Goal: Entertainment & Leisure: Consume media (video, audio)

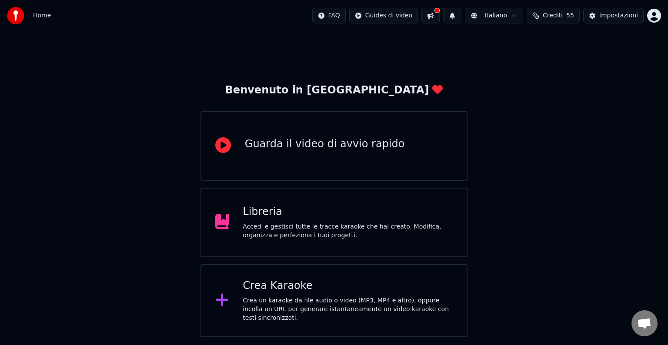
click at [299, 220] on div "Libreria Accedi e gestisci tutte le tracce karaoke che hai creato. Modifica, or…" at bounding box center [348, 222] width 210 height 35
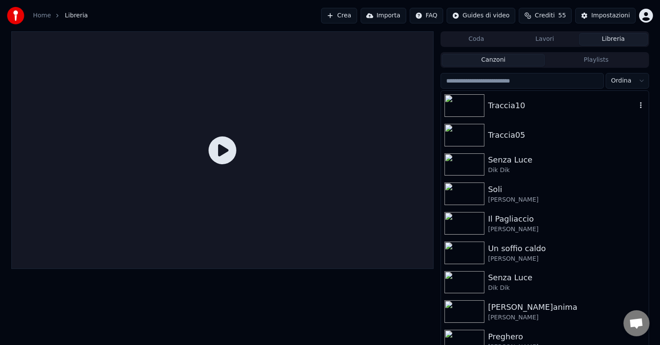
click at [467, 106] on img at bounding box center [465, 105] width 40 height 23
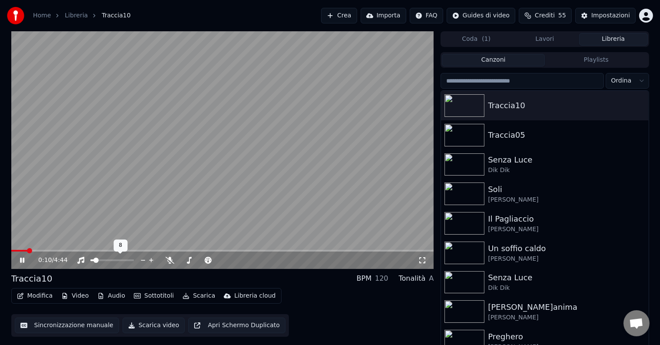
click at [94, 263] on span at bounding box center [95, 260] width 5 height 5
click at [76, 250] on span at bounding box center [222, 251] width 423 height 2
click at [111, 250] on span at bounding box center [222, 251] width 423 height 2
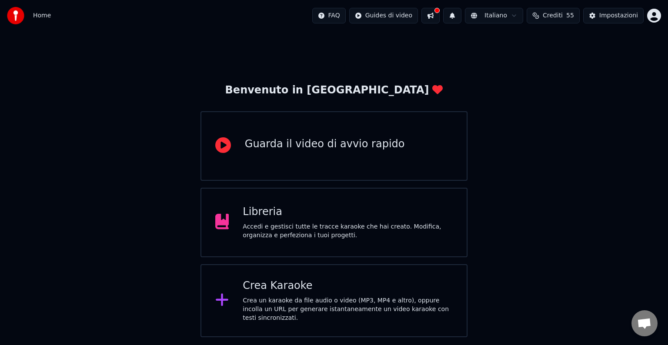
click at [316, 235] on div "Accedi e gestisci tutte le tracce karaoke che hai creato. Modifica, organizza e…" at bounding box center [348, 231] width 210 height 17
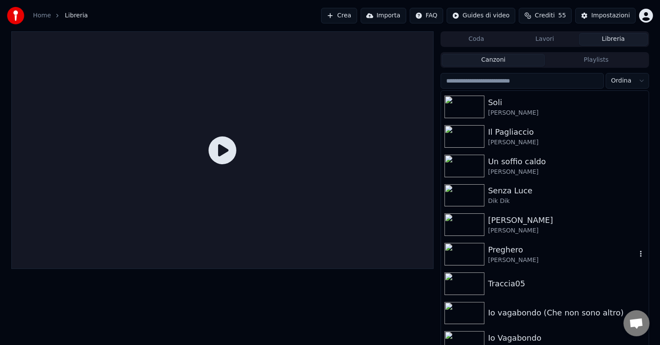
scroll to position [95, 0]
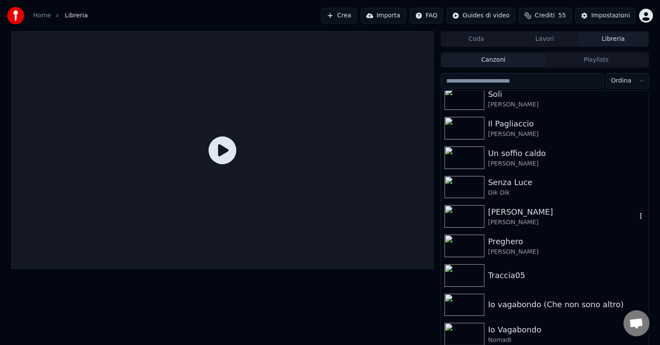
click at [452, 219] on img at bounding box center [465, 216] width 40 height 23
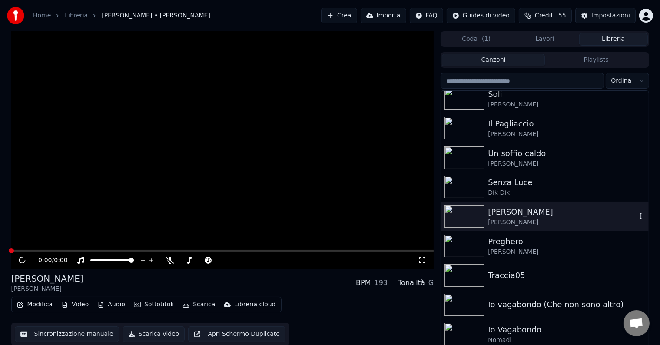
click at [452, 219] on img at bounding box center [465, 216] width 40 height 23
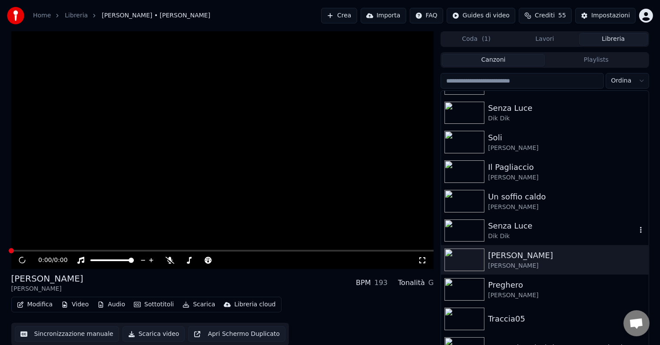
click at [637, 235] on button "button" at bounding box center [641, 230] width 9 height 10
click at [640, 260] on icon "button" at bounding box center [641, 259] width 2 height 6
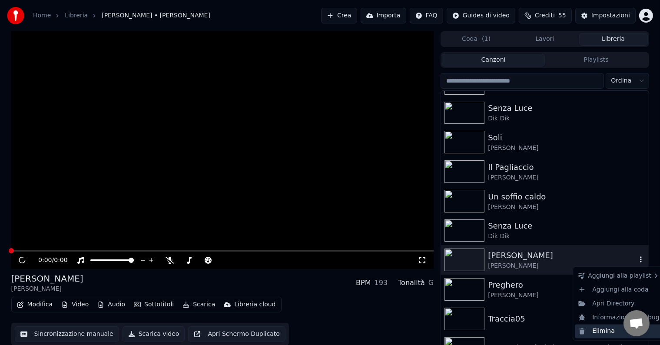
click at [602, 330] on div "Elimina" at bounding box center [619, 332] width 88 height 14
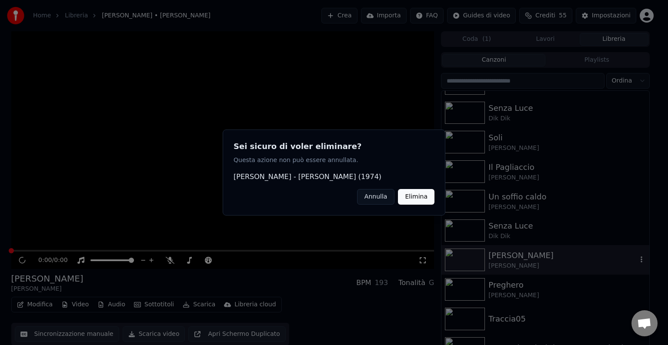
click at [414, 194] on button "Elimina" at bounding box center [416, 197] width 37 height 16
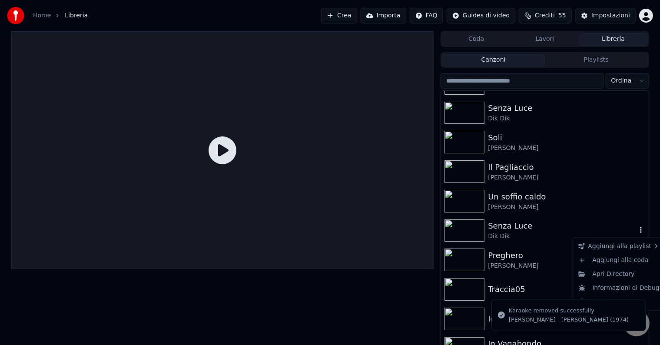
click at [637, 231] on icon "button" at bounding box center [641, 229] width 9 height 7
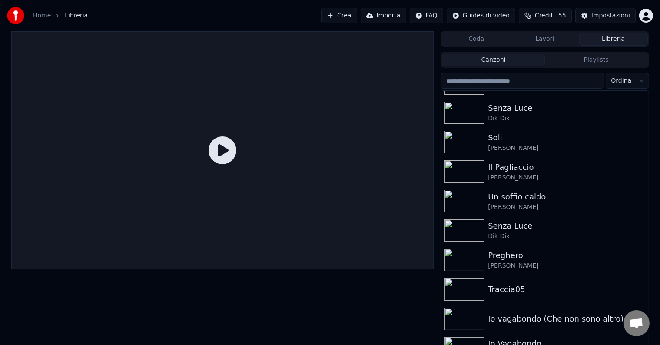
click at [558, 320] on div "Io vagabondo (Che non sono altro)" at bounding box center [562, 319] width 148 height 12
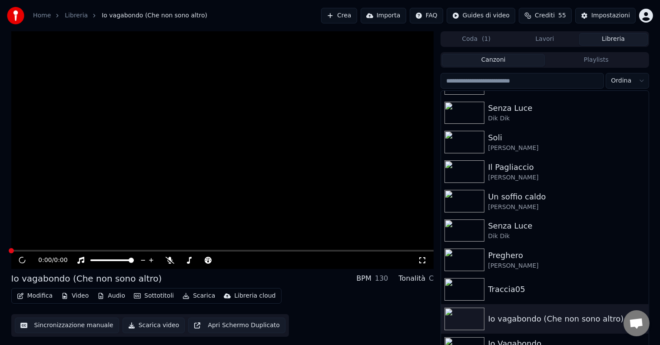
click at [555, 320] on div "Io vagabondo (Che non sono altro)" at bounding box center [562, 319] width 148 height 12
click at [323, 120] on video at bounding box center [222, 150] width 423 height 238
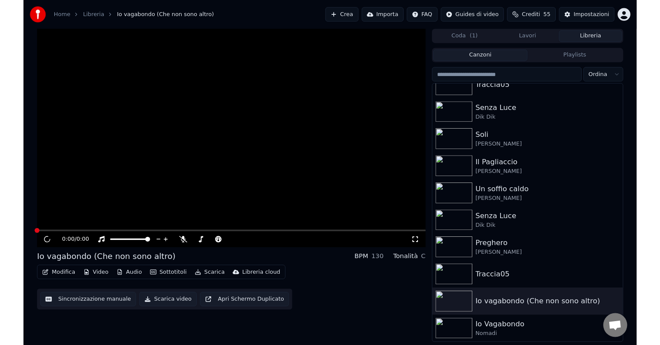
scroll to position [43, 0]
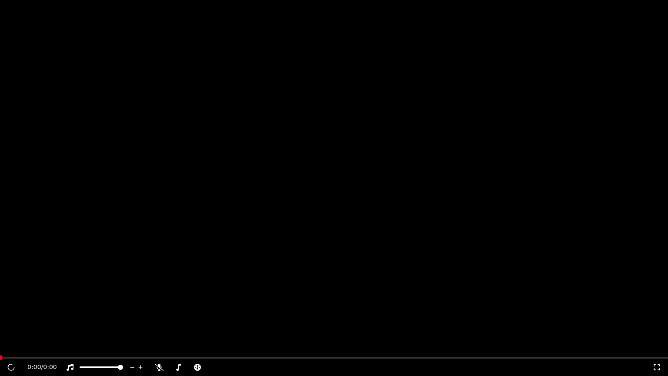
click at [319, 135] on video at bounding box center [334, 188] width 668 height 376
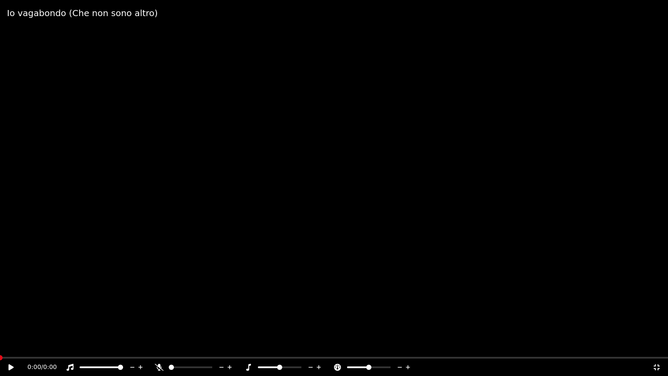
drag, startPoint x: 146, startPoint y: 2, endPoint x: 146, endPoint y: 10, distance: 7.4
click at [146, 3] on div "Io vagabondo (Che non sono altro)" at bounding box center [334, 13] width 668 height 26
click at [655, 345] on icon at bounding box center [656, 366] width 9 height 7
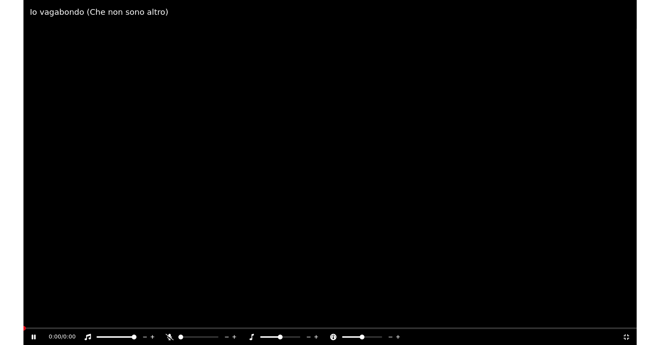
scroll to position [52, 0]
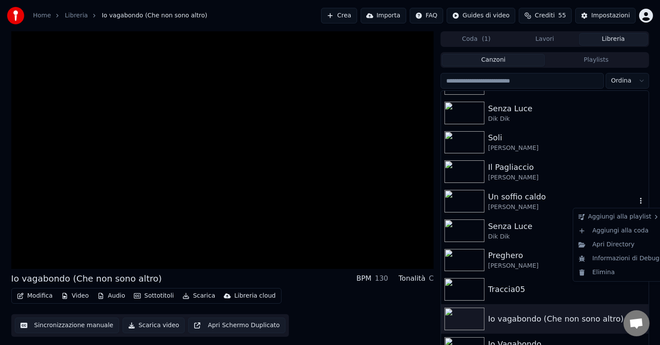
click at [637, 202] on icon "button" at bounding box center [641, 200] width 9 height 7
click at [608, 273] on div "Elimina" at bounding box center [619, 273] width 88 height 14
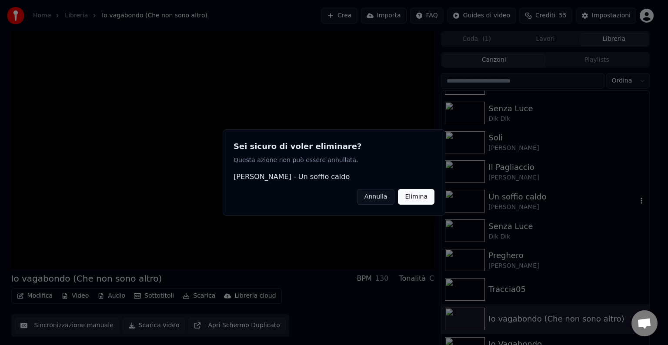
click at [417, 195] on button "Elimina" at bounding box center [416, 197] width 37 height 16
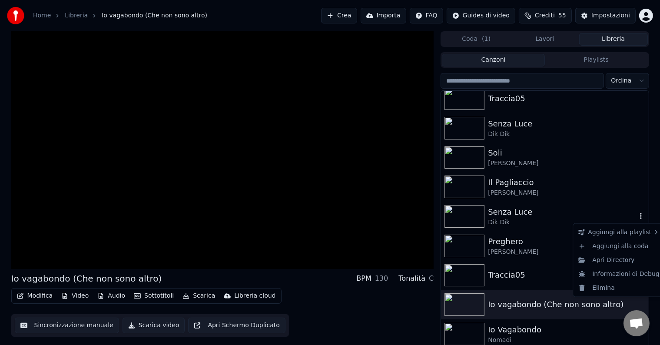
click at [640, 217] on icon "button" at bounding box center [641, 216] width 2 height 6
click at [613, 288] on div "Elimina" at bounding box center [619, 288] width 88 height 14
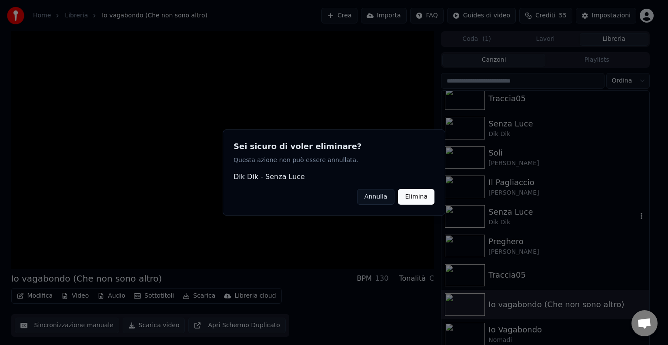
click at [419, 194] on button "Elimina" at bounding box center [416, 197] width 37 height 16
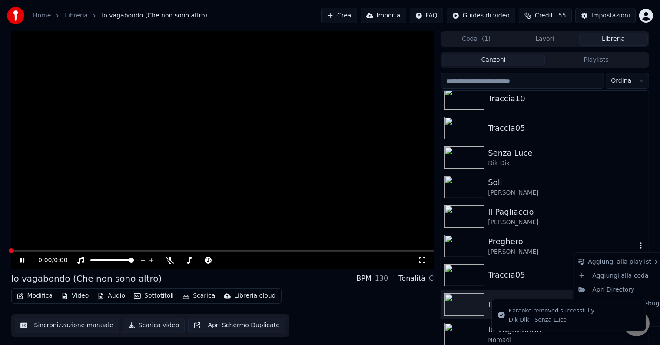
click at [640, 246] on icon "button" at bounding box center [641, 246] width 2 height 6
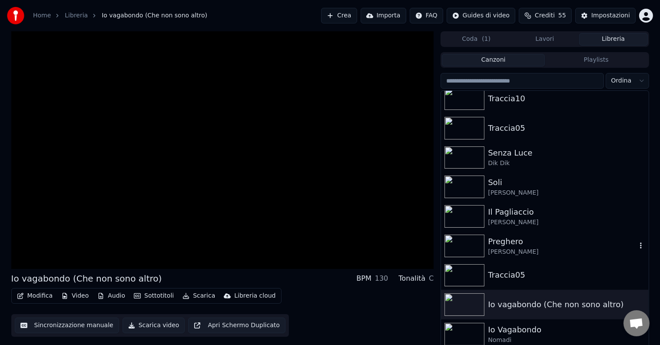
click at [640, 246] on icon "button" at bounding box center [641, 246] width 2 height 6
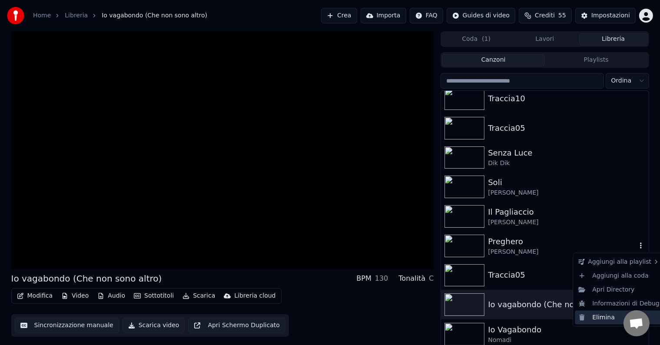
click at [603, 317] on div "Elimina" at bounding box center [619, 318] width 88 height 14
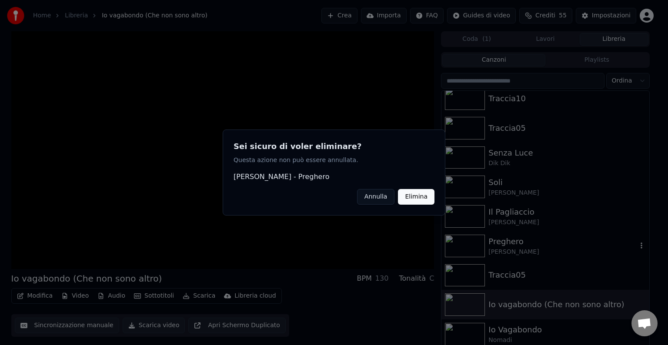
click at [420, 196] on button "Elimina" at bounding box center [416, 197] width 37 height 16
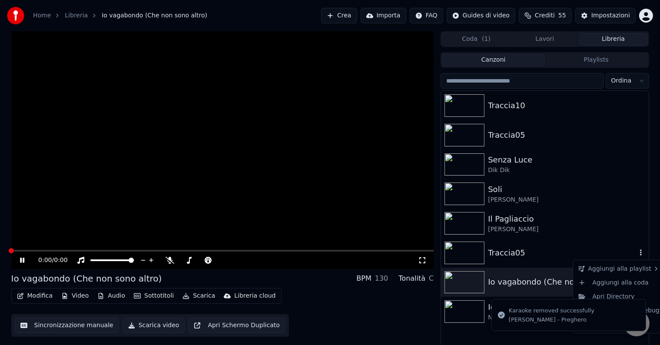
click at [641, 253] on icon "button" at bounding box center [641, 252] width 2 height 6
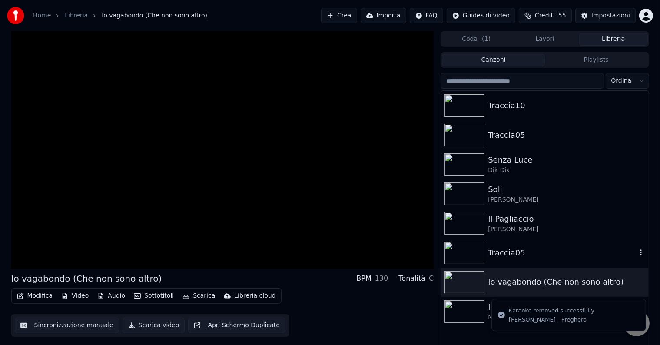
click at [641, 254] on icon "button" at bounding box center [641, 252] width 2 height 6
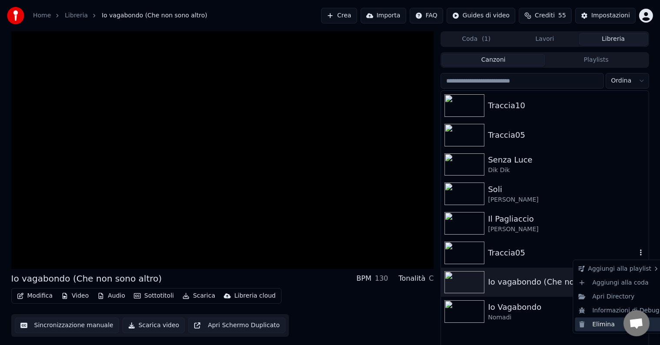
click at [593, 323] on div "Elimina" at bounding box center [619, 325] width 88 height 14
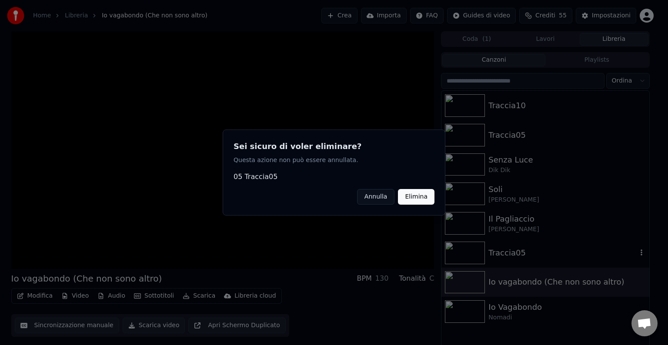
click at [422, 196] on button "Elimina" at bounding box center [416, 197] width 37 height 16
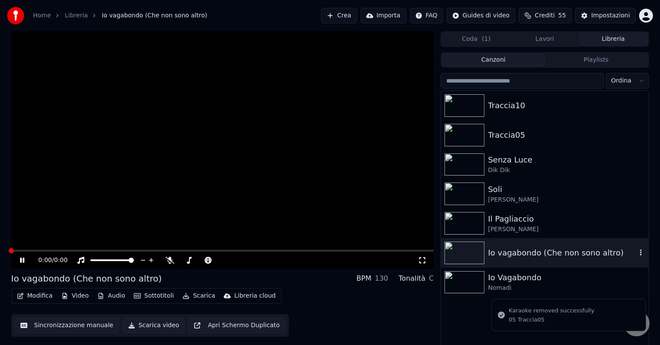
click at [640, 254] on icon "button" at bounding box center [641, 252] width 9 height 7
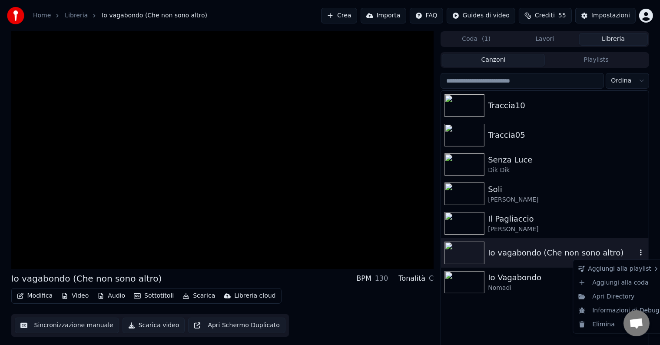
click at [640, 253] on icon "button" at bounding box center [641, 252] width 9 height 7
click at [590, 323] on div "Elimina" at bounding box center [619, 325] width 88 height 14
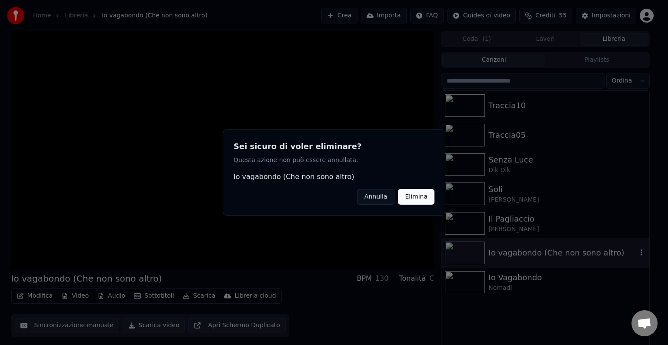
click at [425, 196] on button "Elimina" at bounding box center [416, 197] width 37 height 16
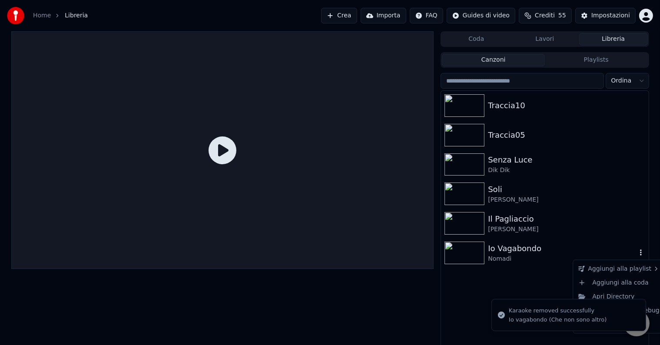
click at [642, 253] on icon "button" at bounding box center [641, 252] width 9 height 7
click at [640, 253] on icon "button" at bounding box center [641, 252] width 9 height 7
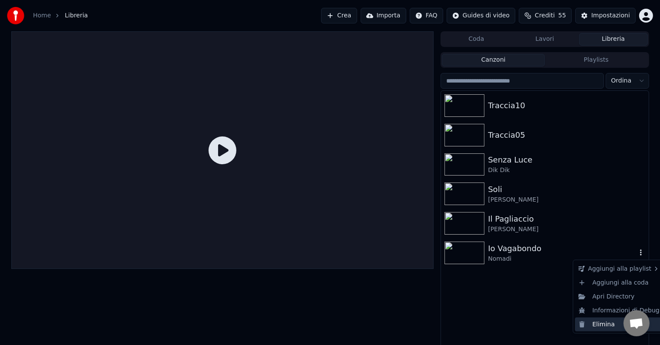
click at [604, 324] on div "Elimina" at bounding box center [619, 325] width 88 height 14
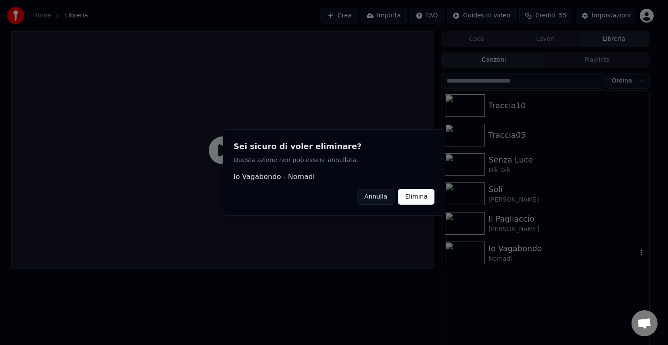
click at [639, 252] on div at bounding box center [334, 172] width 668 height 345
click at [642, 253] on div at bounding box center [334, 172] width 668 height 345
click at [640, 253] on div at bounding box center [334, 172] width 668 height 345
click at [416, 195] on button "Elimina" at bounding box center [416, 197] width 37 height 16
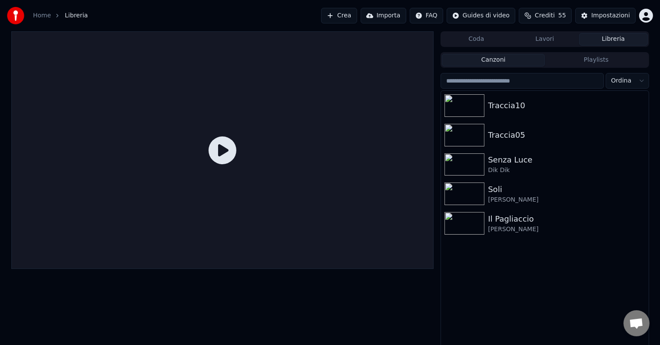
click at [584, 254] on div "Traccia10 Traccia05 Senza [PERSON_NAME] [PERSON_NAME] [PERSON_NAME] Il [PERSON_…" at bounding box center [544, 220] width 207 height 258
